Goal: Information Seeking & Learning: Learn about a topic

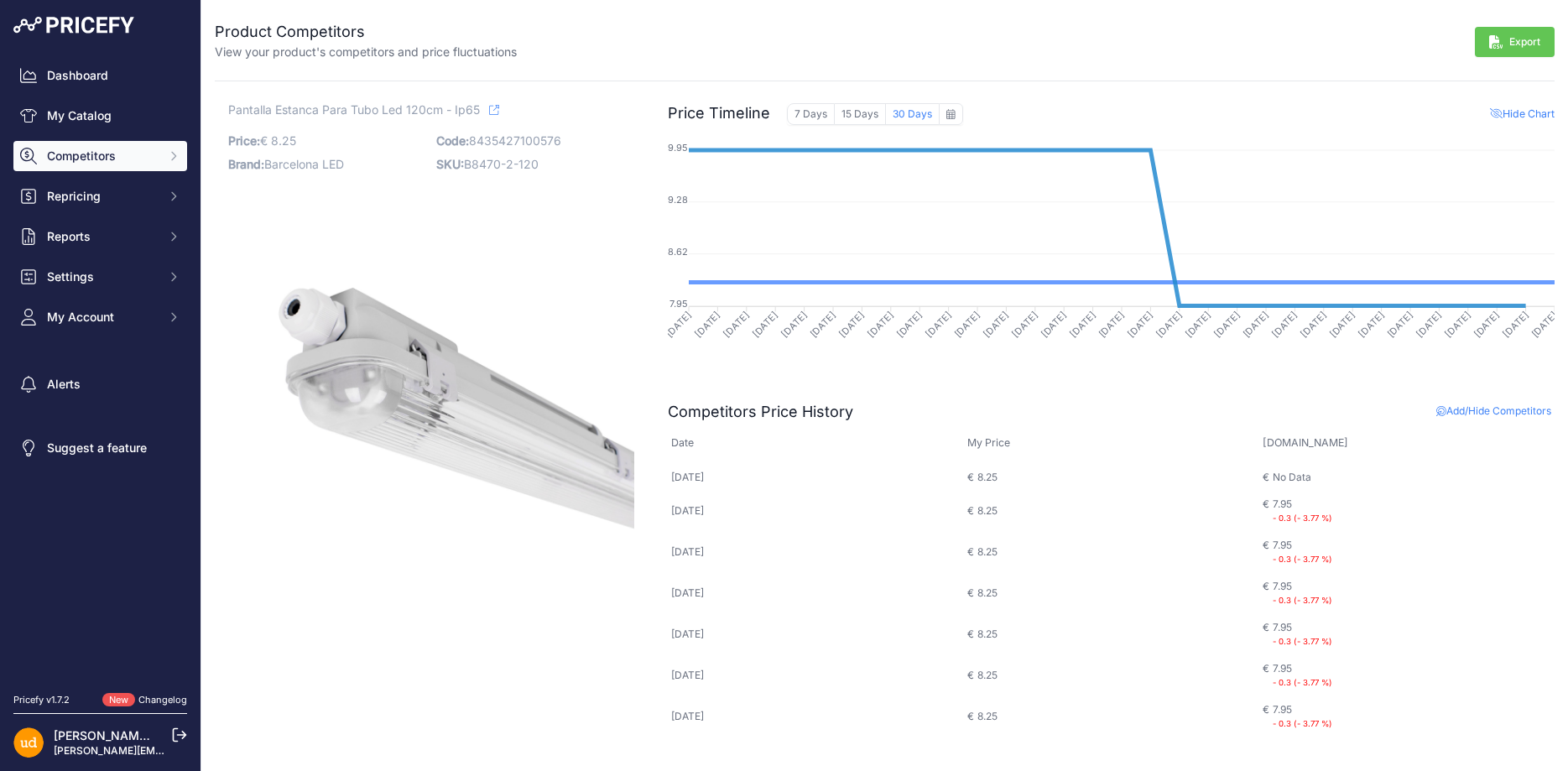
click at [117, 149] on span "Competitors" at bounding box center [102, 156] width 110 height 17
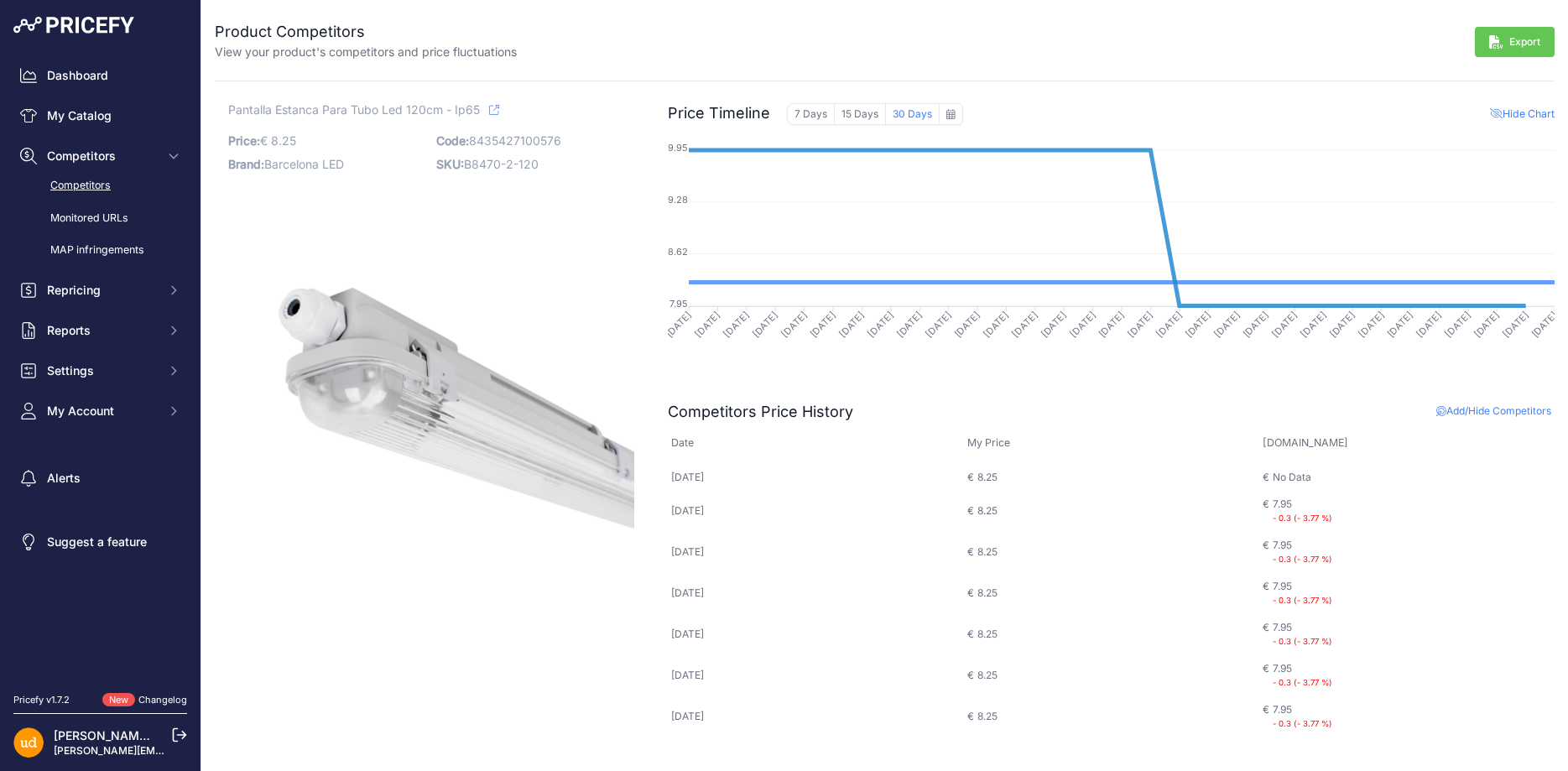
click at [91, 180] on link "Competitors" at bounding box center [100, 185] width 174 height 29
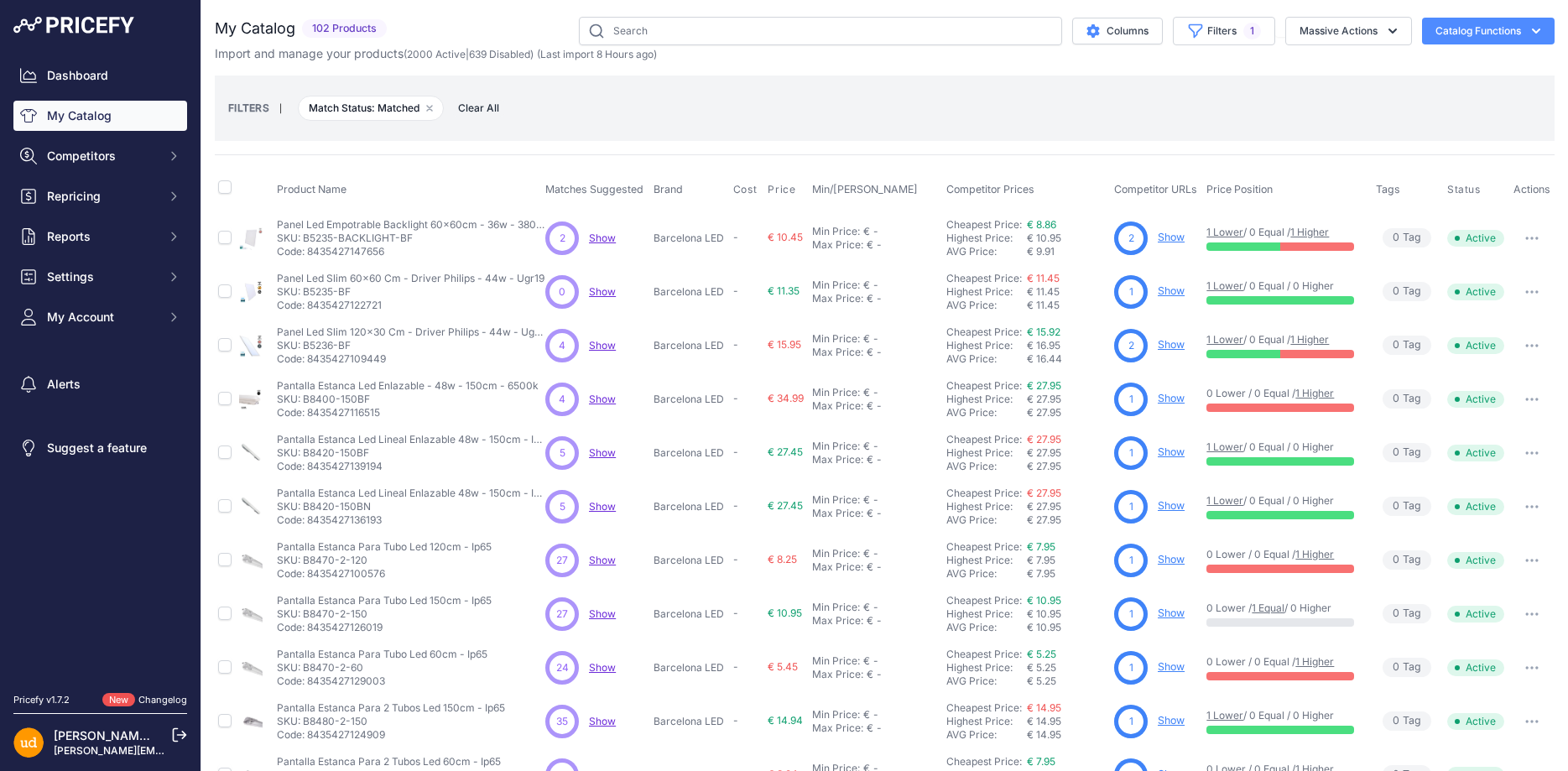
scroll to position [315, 0]
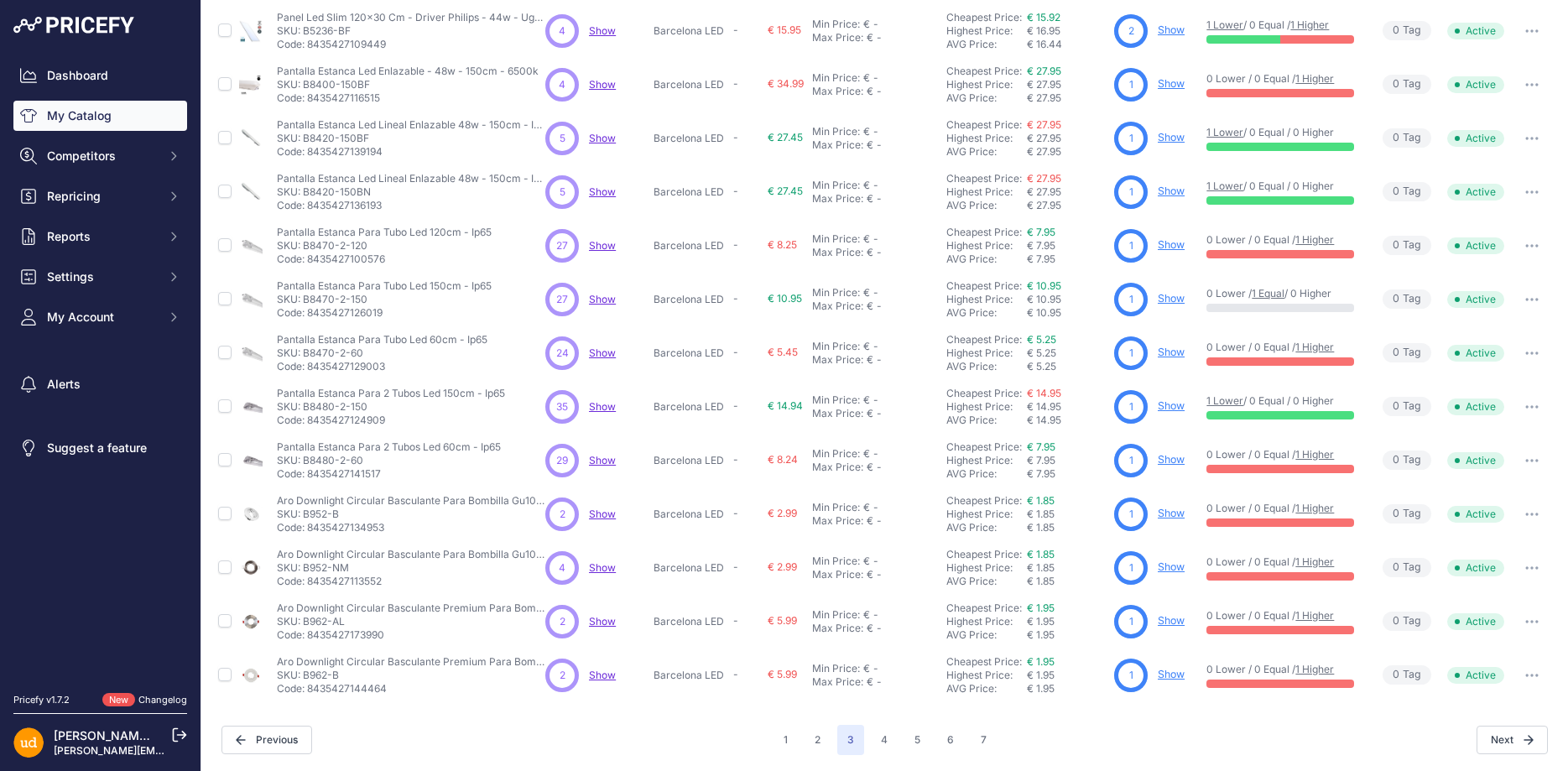
drag, startPoint x: 304, startPoint y: 458, endPoint x: 365, endPoint y: 459, distance: 61.0
click at [365, 459] on p "SKU: B8480-2-60" at bounding box center [388, 460] width 224 height 13
copy p "B8480-2-60"
click at [885, 734] on button "4" at bounding box center [884, 740] width 27 height 30
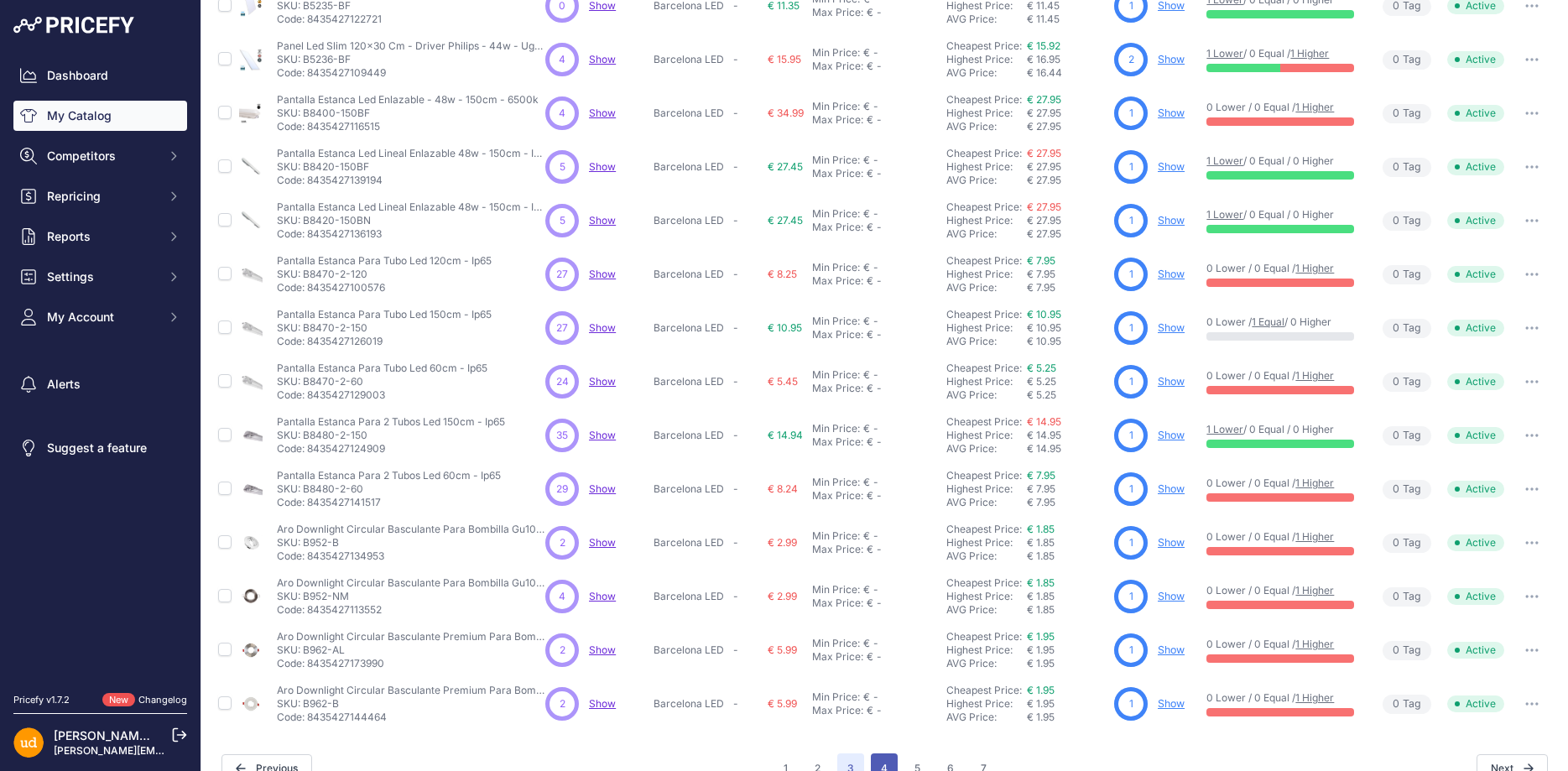
scroll to position [343, 0]
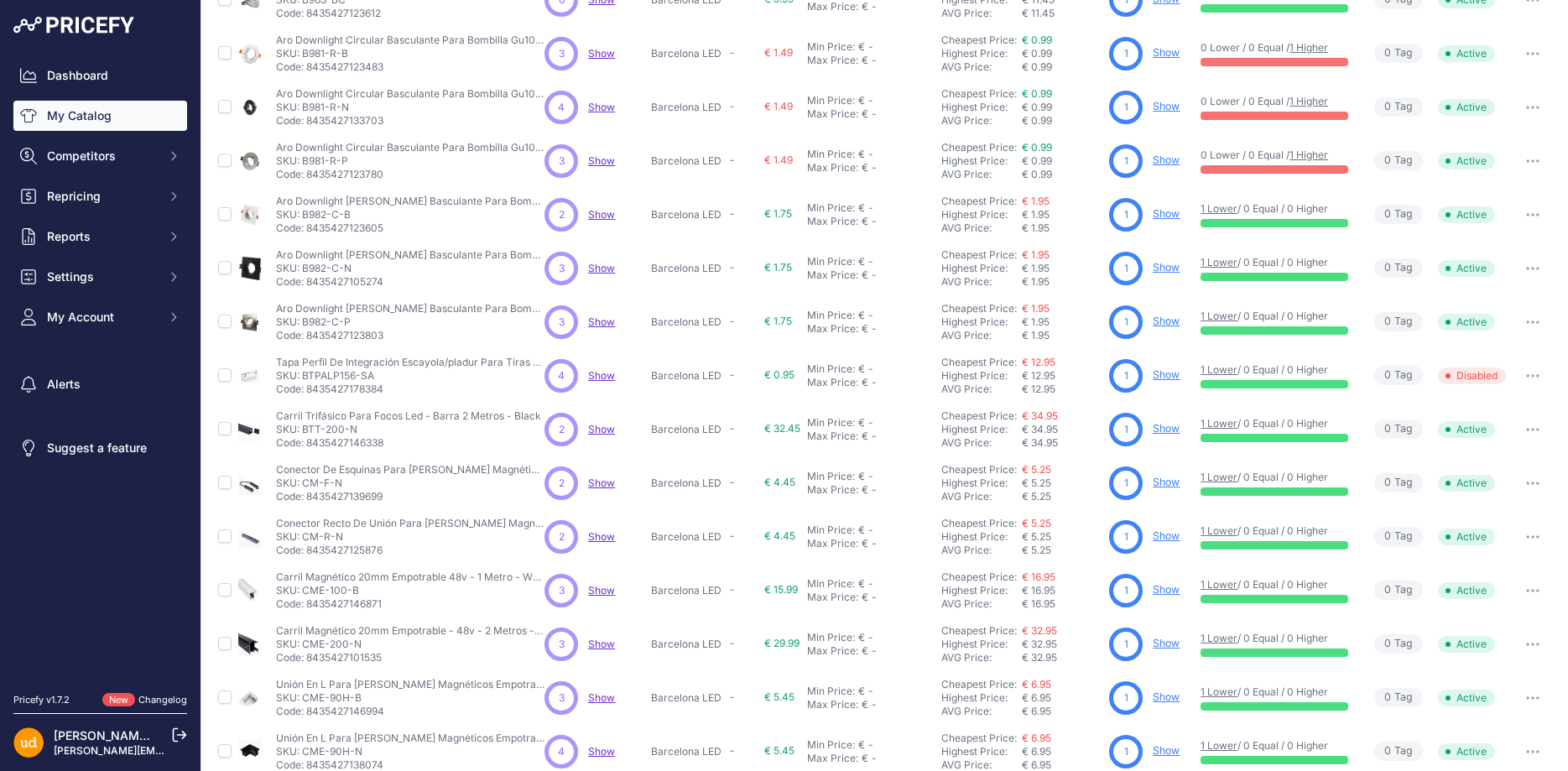
scroll to position [315, 0]
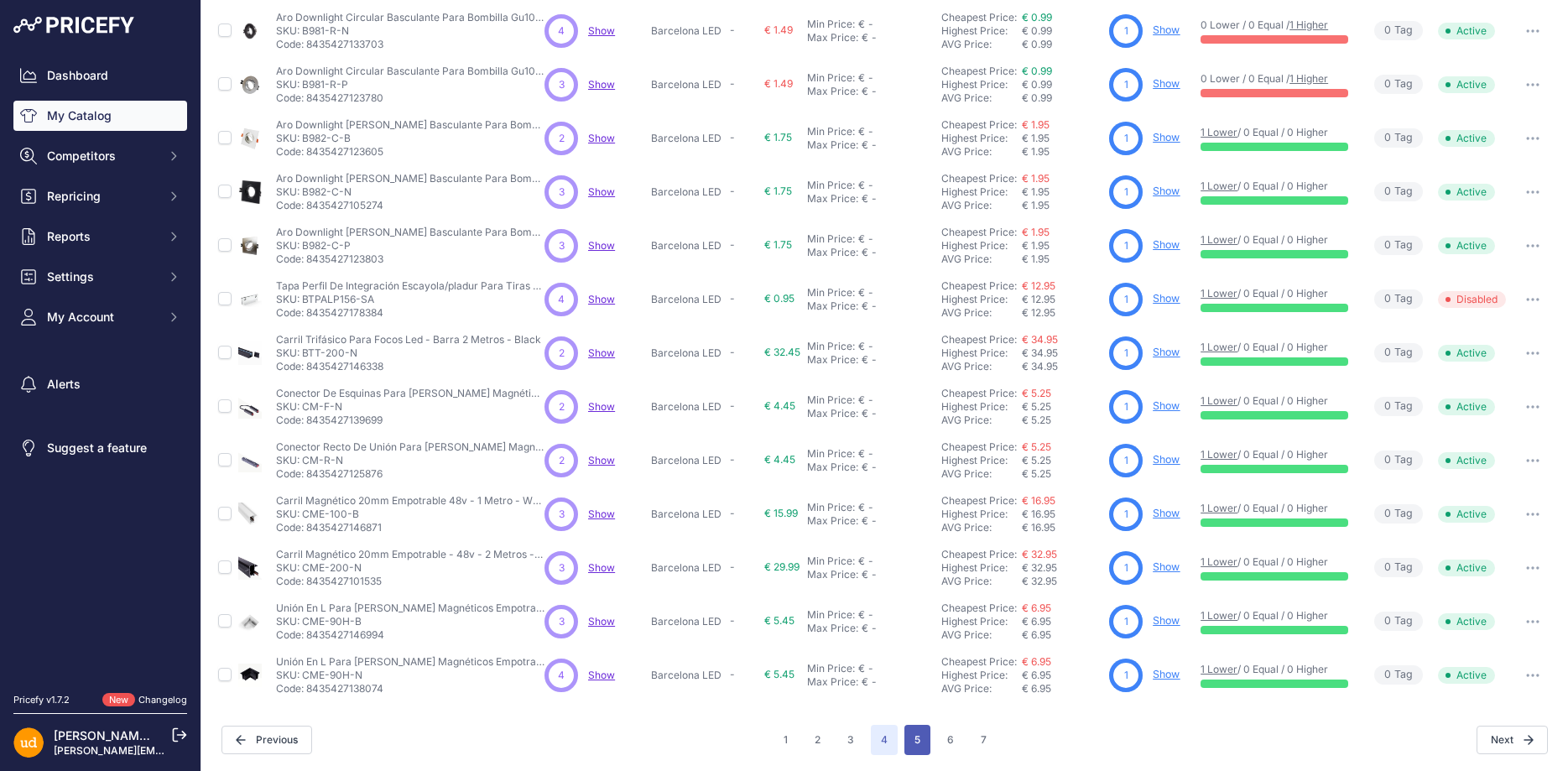
click at [918, 737] on button "5" at bounding box center [917, 740] width 26 height 30
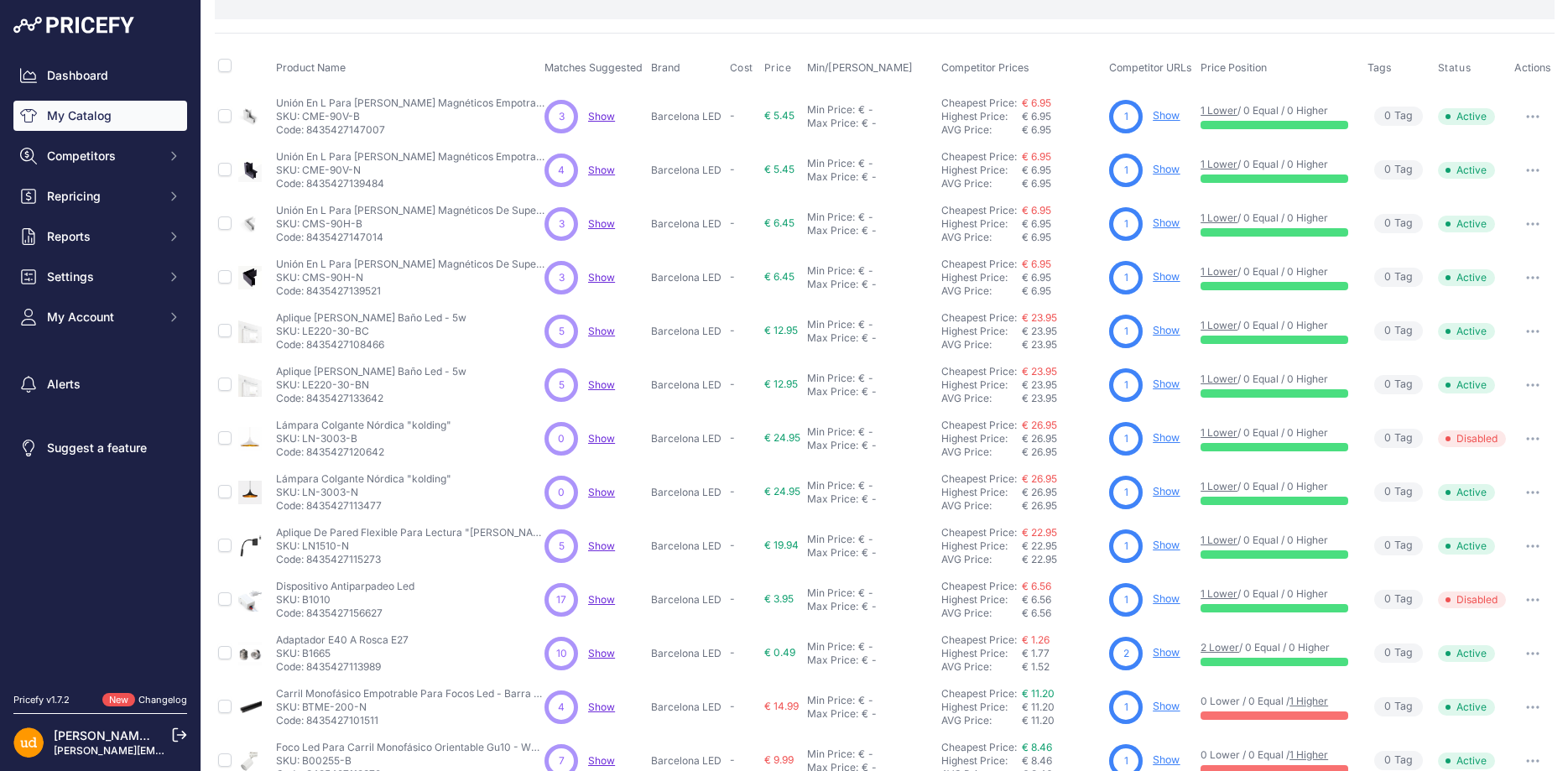
scroll to position [315, 0]
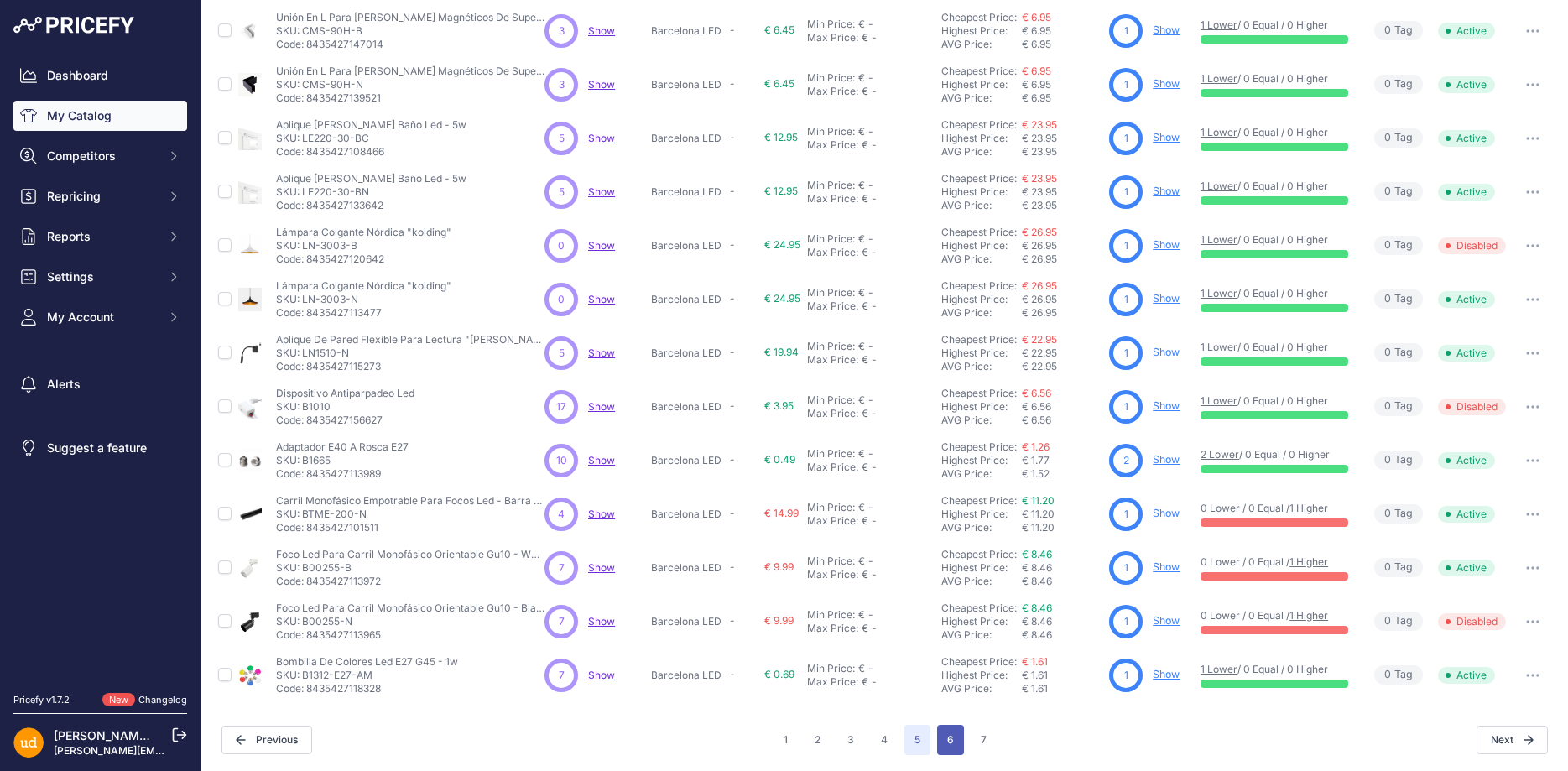
click at [950, 740] on button "6" at bounding box center [950, 740] width 27 height 30
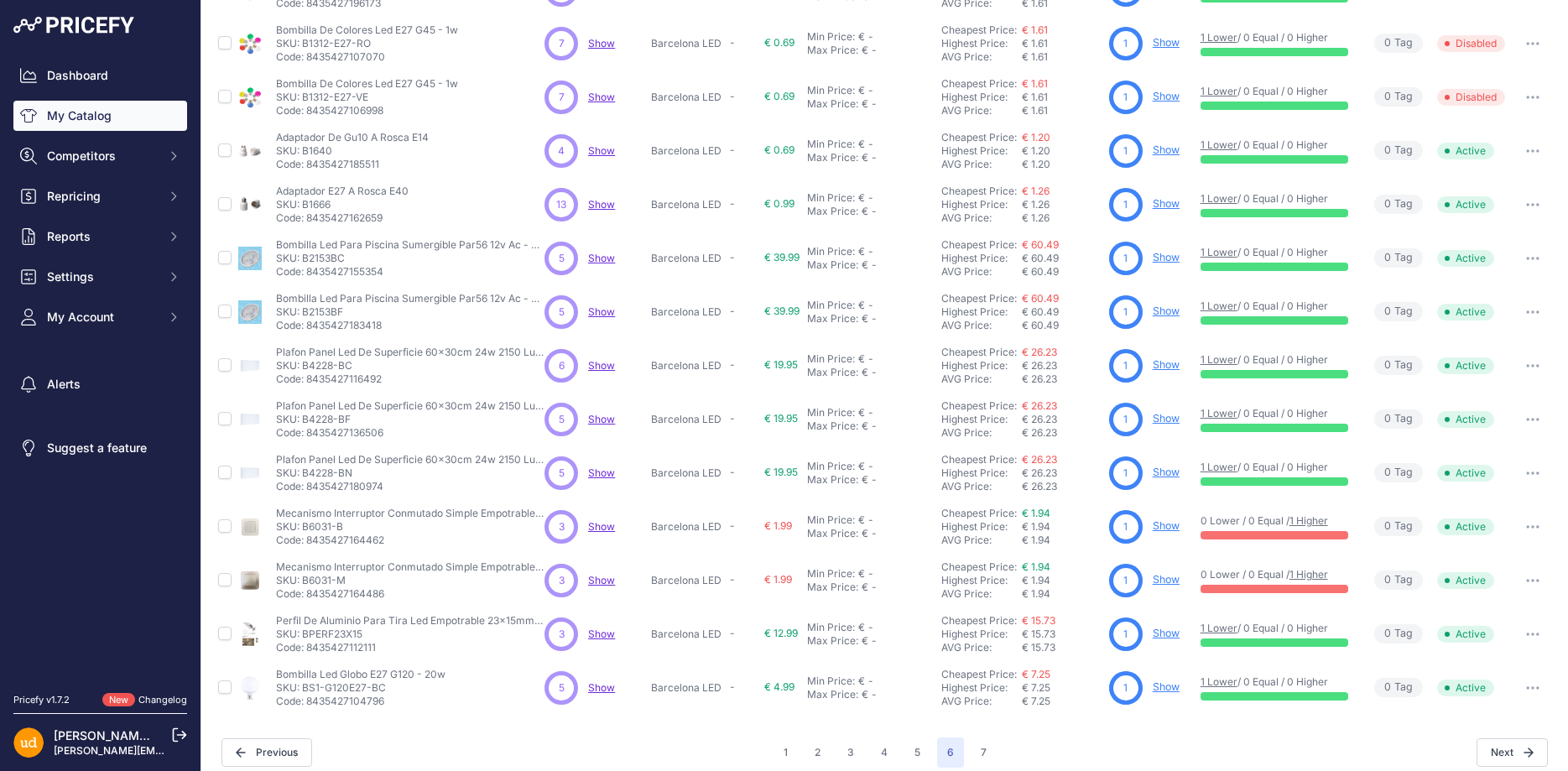
scroll to position [315, 0]
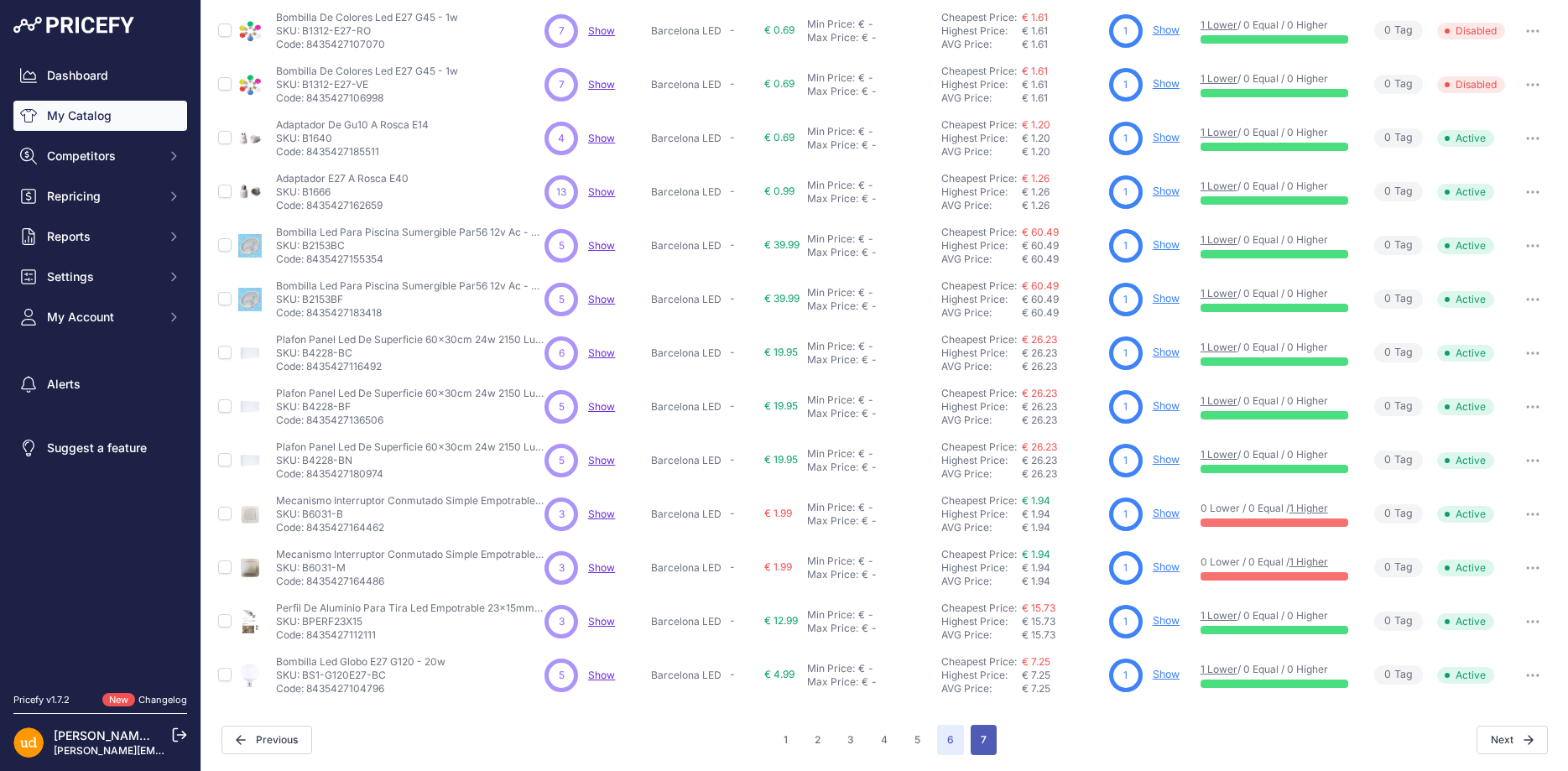
click at [981, 729] on button "7" at bounding box center [983, 740] width 26 height 30
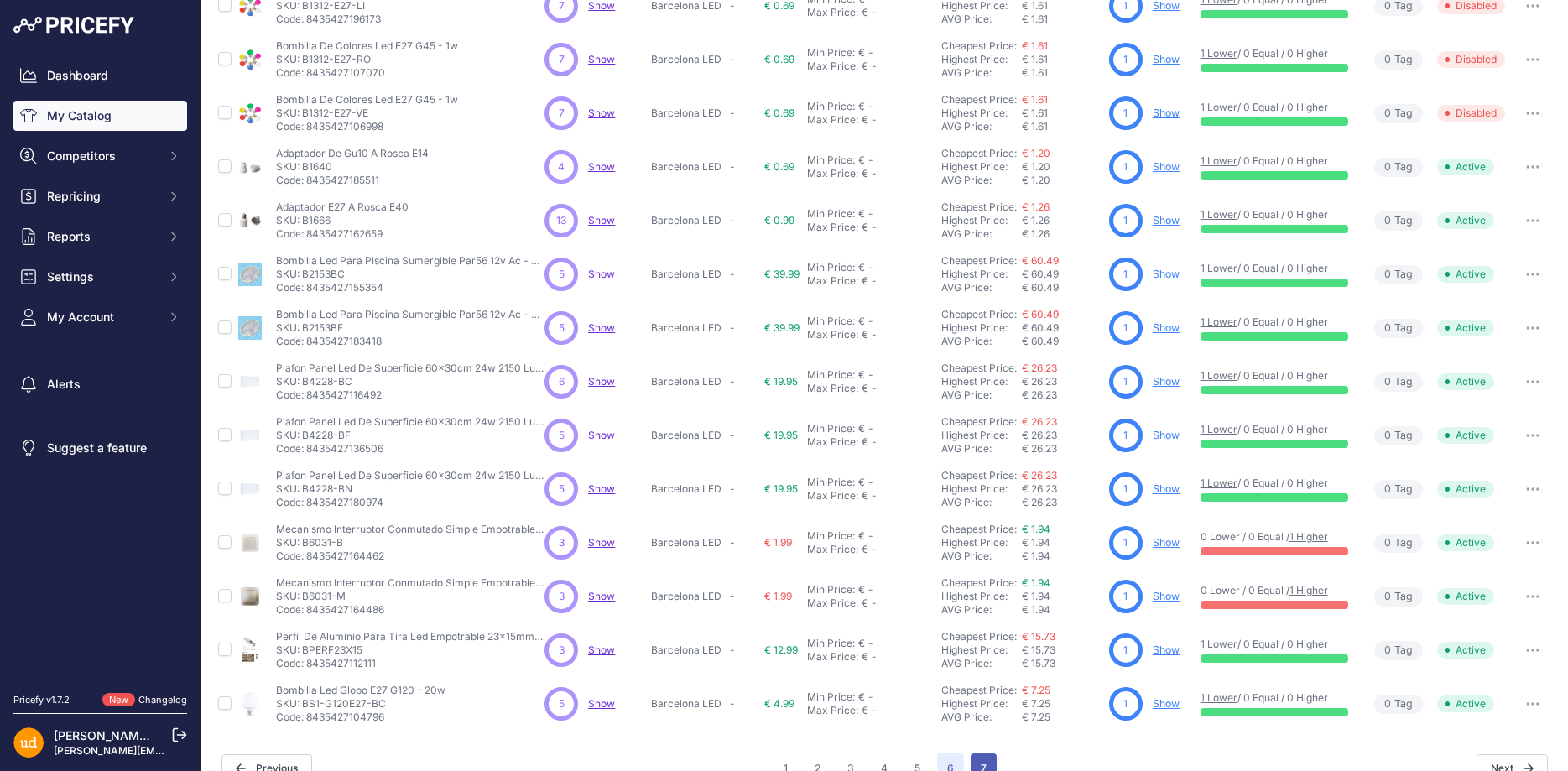
scroll to position [343, 0]
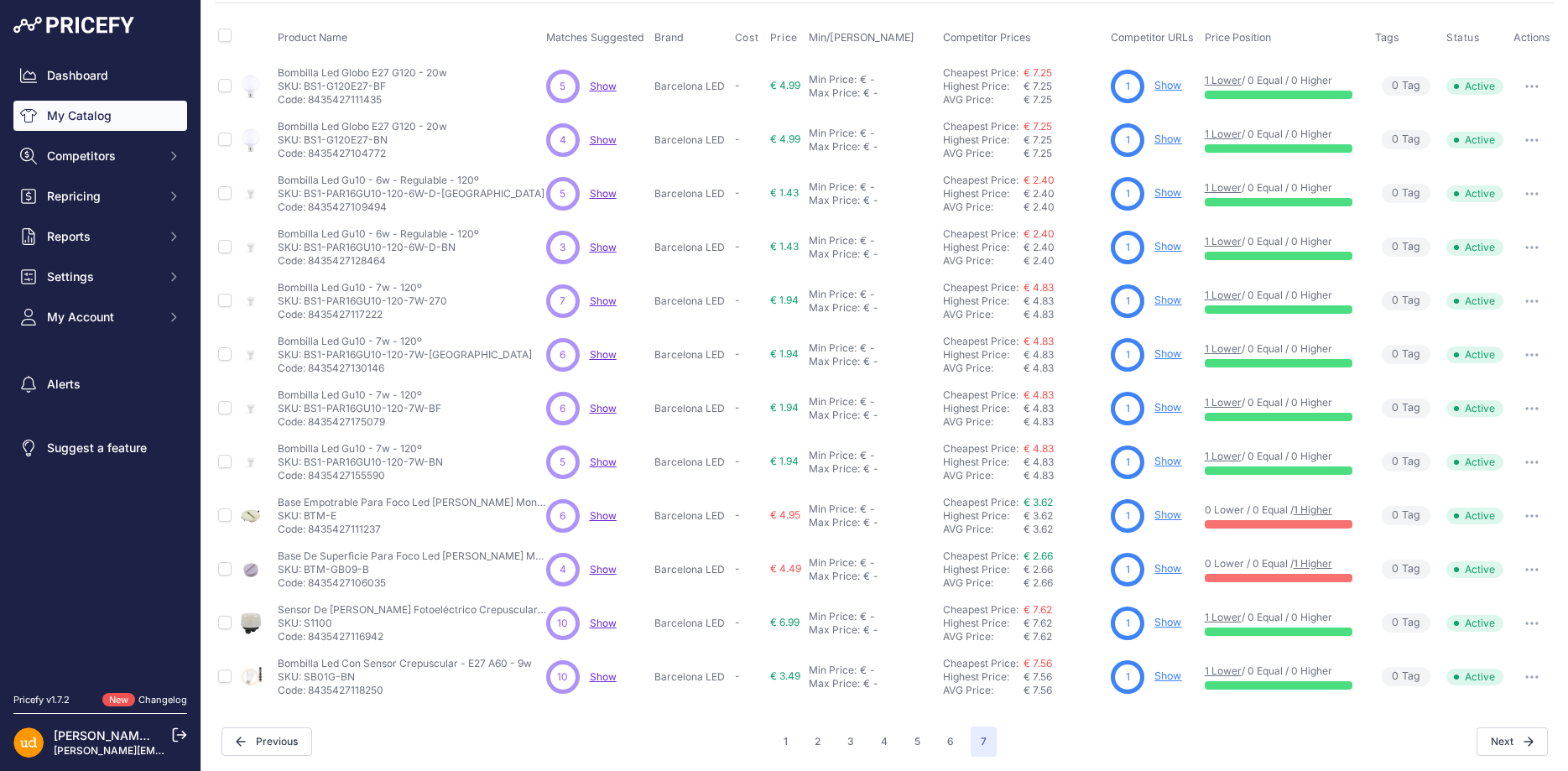
scroll to position [153, 0]
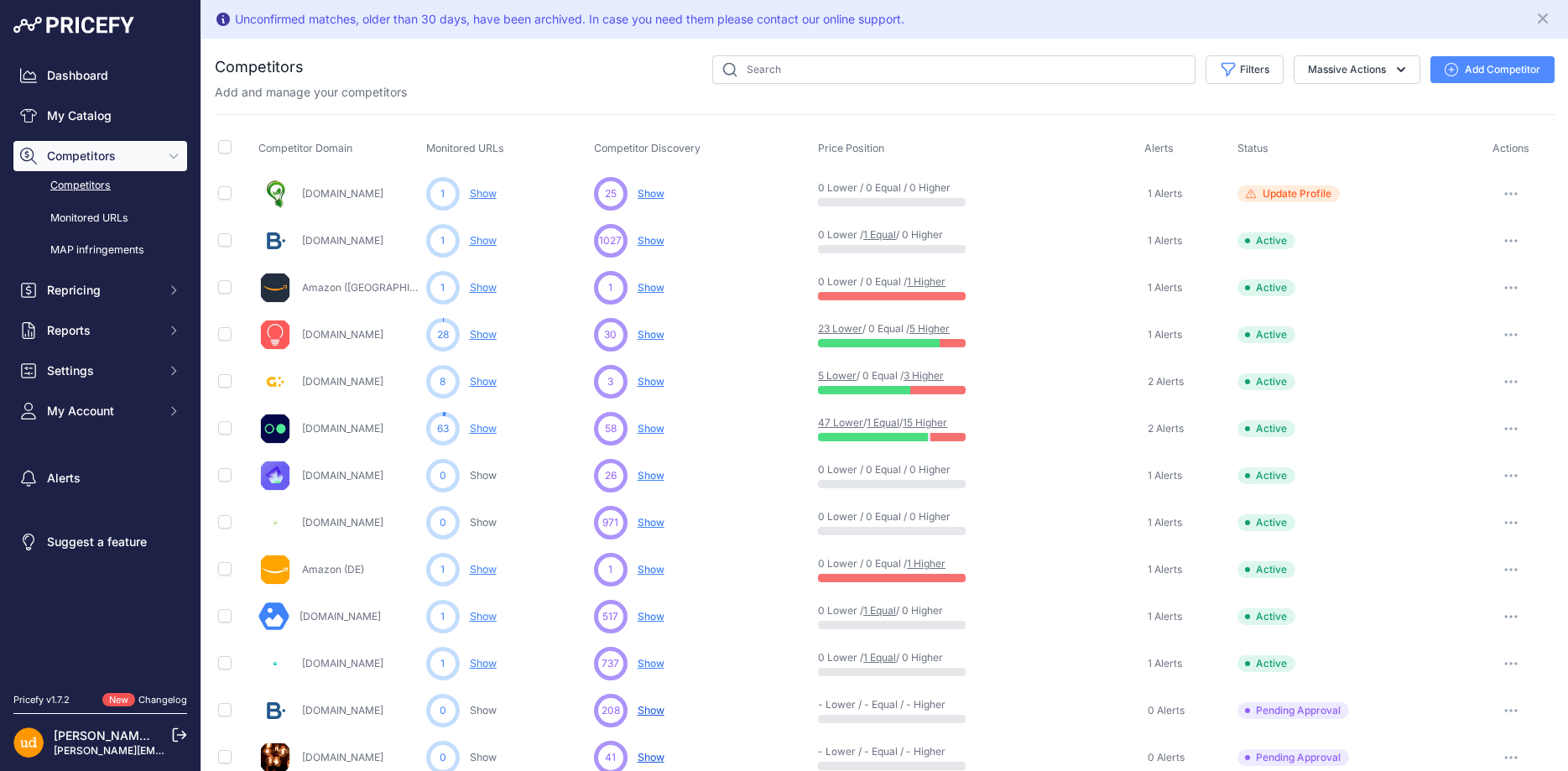
click at [321, 425] on link "[DOMAIN_NAME]" at bounding box center [343, 428] width 82 height 12
